Goal: Transaction & Acquisition: Obtain resource

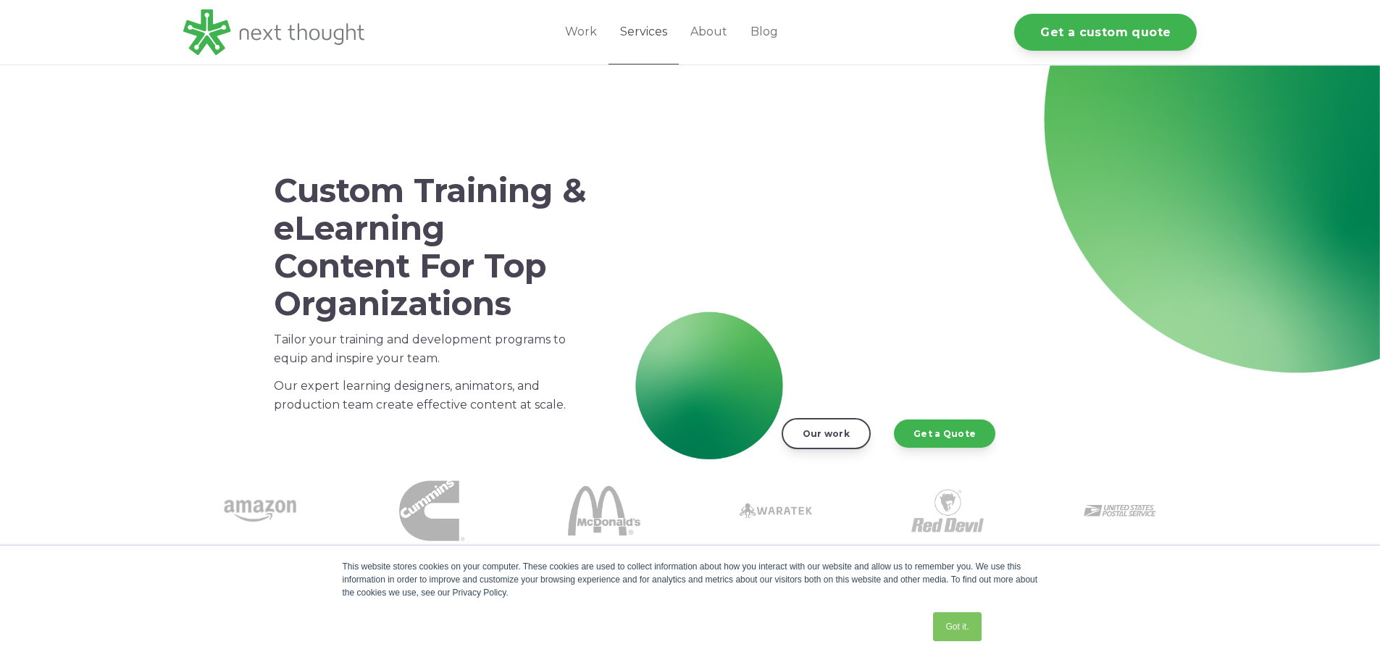
click at [663, 30] on link "Services" at bounding box center [643, 32] width 70 height 64
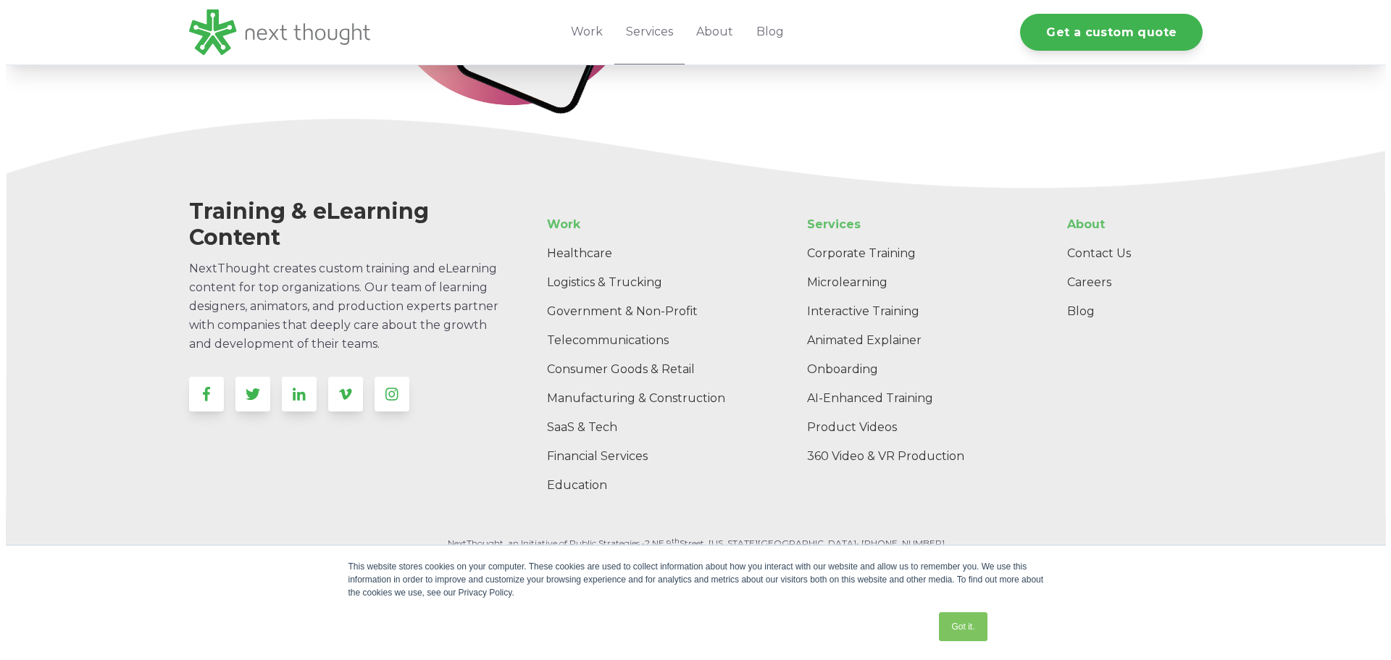
scroll to position [2873, 0]
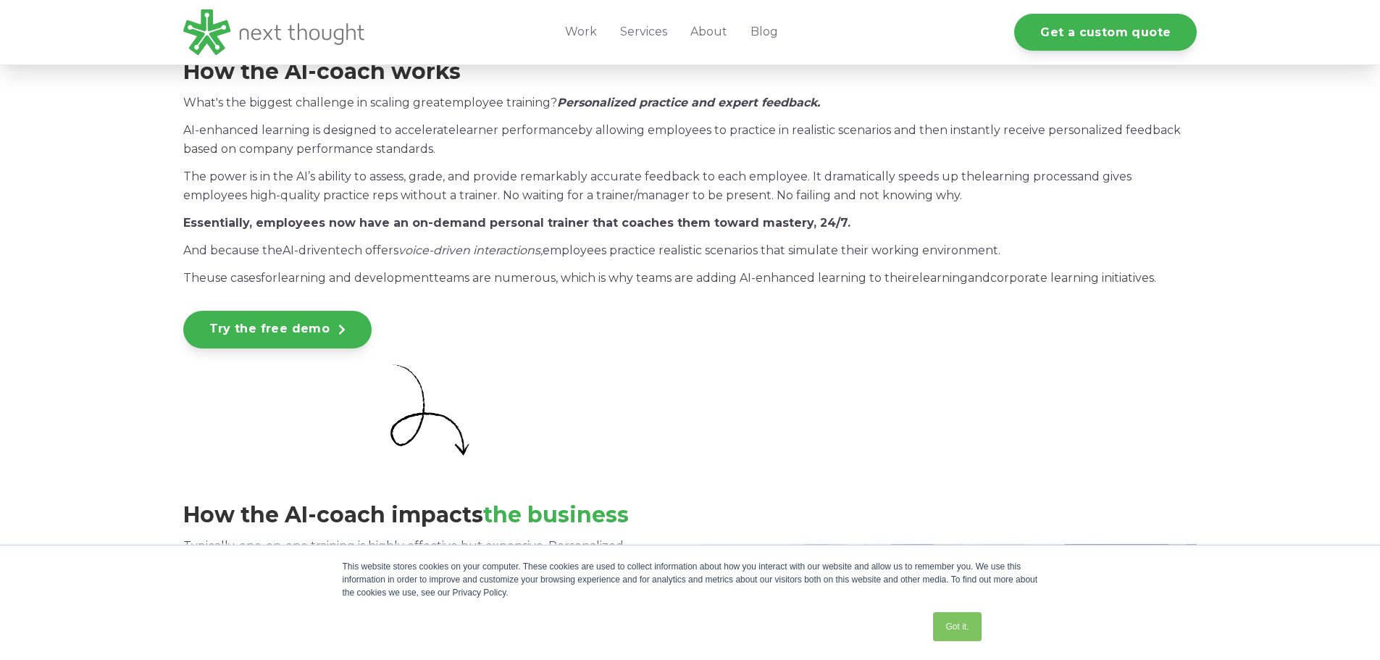
scroll to position [1231, 0]
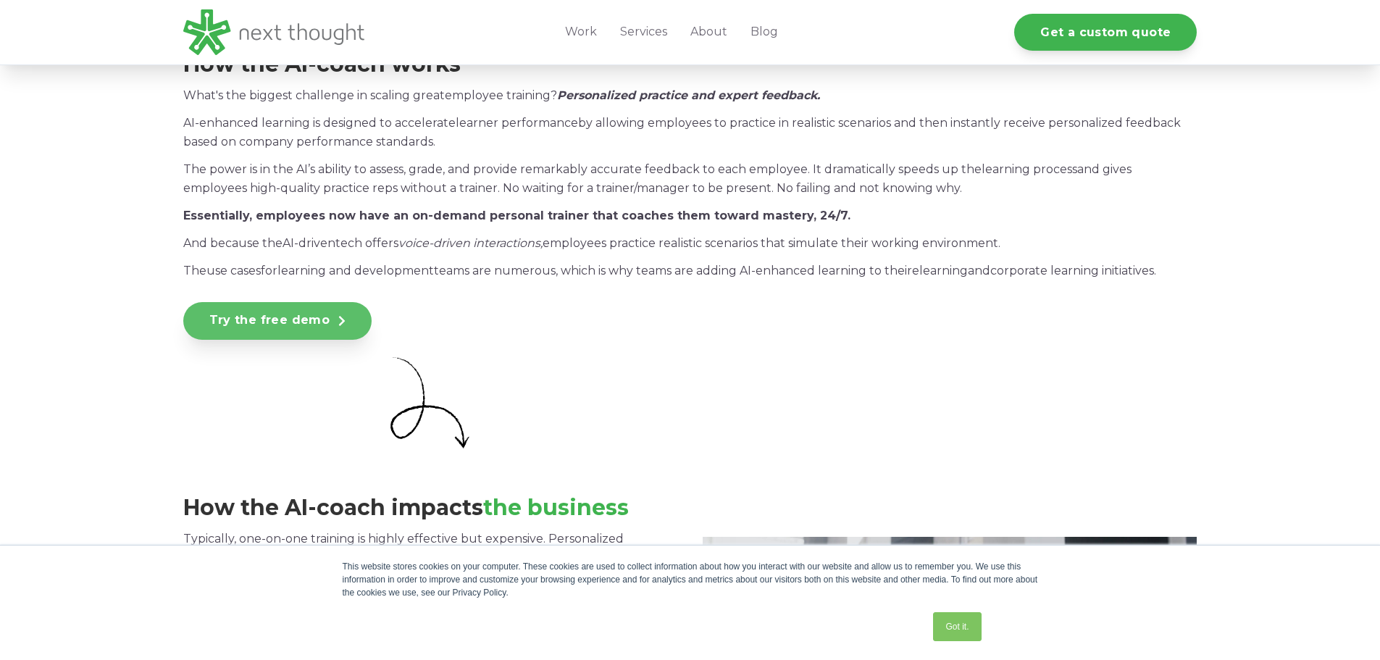
click at [246, 322] on link "Try the free demo" at bounding box center [277, 321] width 189 height 38
